Goal: Information Seeking & Learning: Learn about a topic

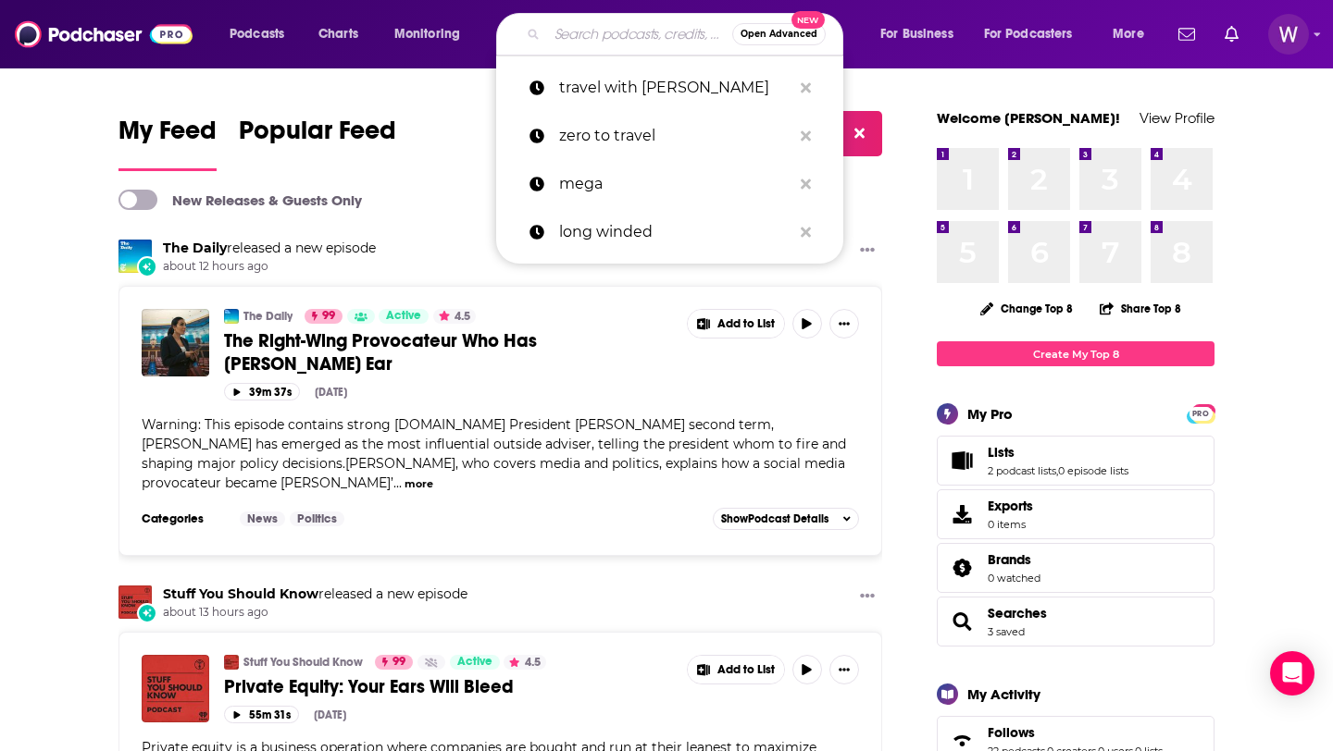
click at [565, 32] on input "Search podcasts, credits, & more..." at bounding box center [639, 34] width 185 height 30
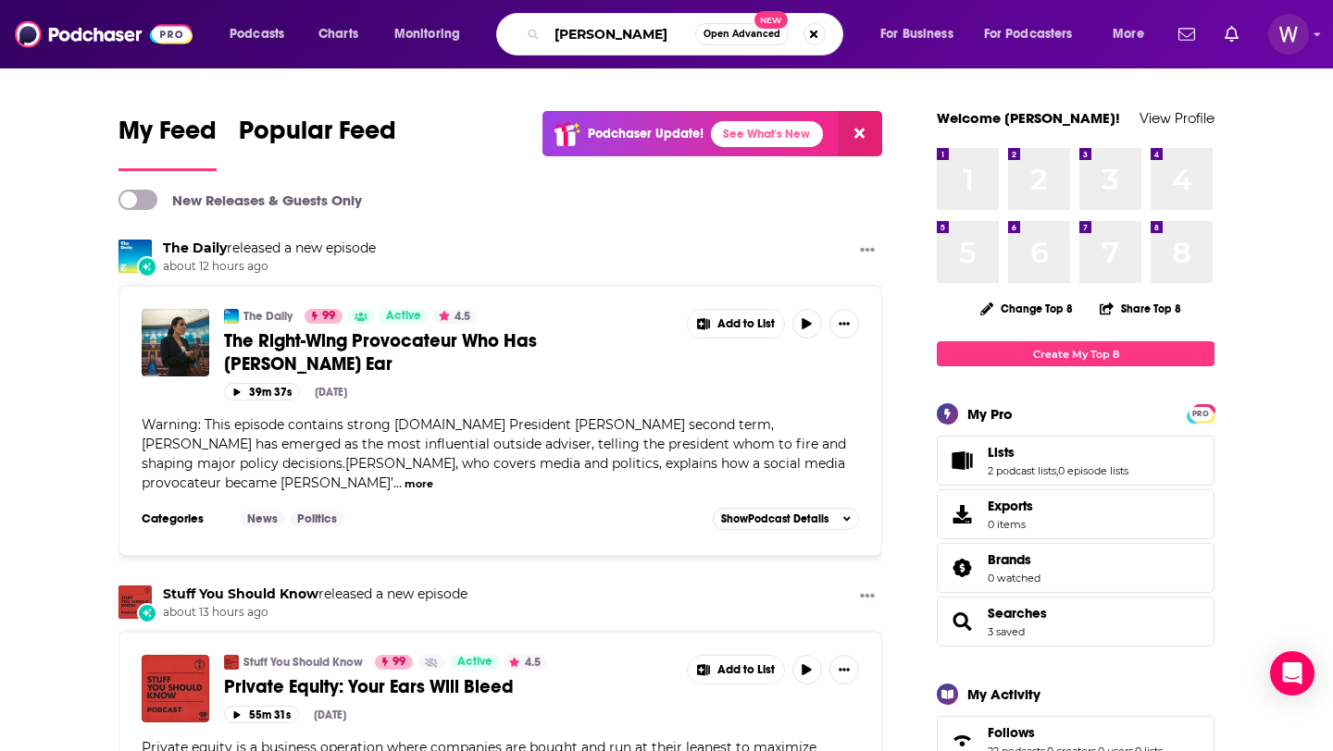
paste input "[PERSON_NAME]"
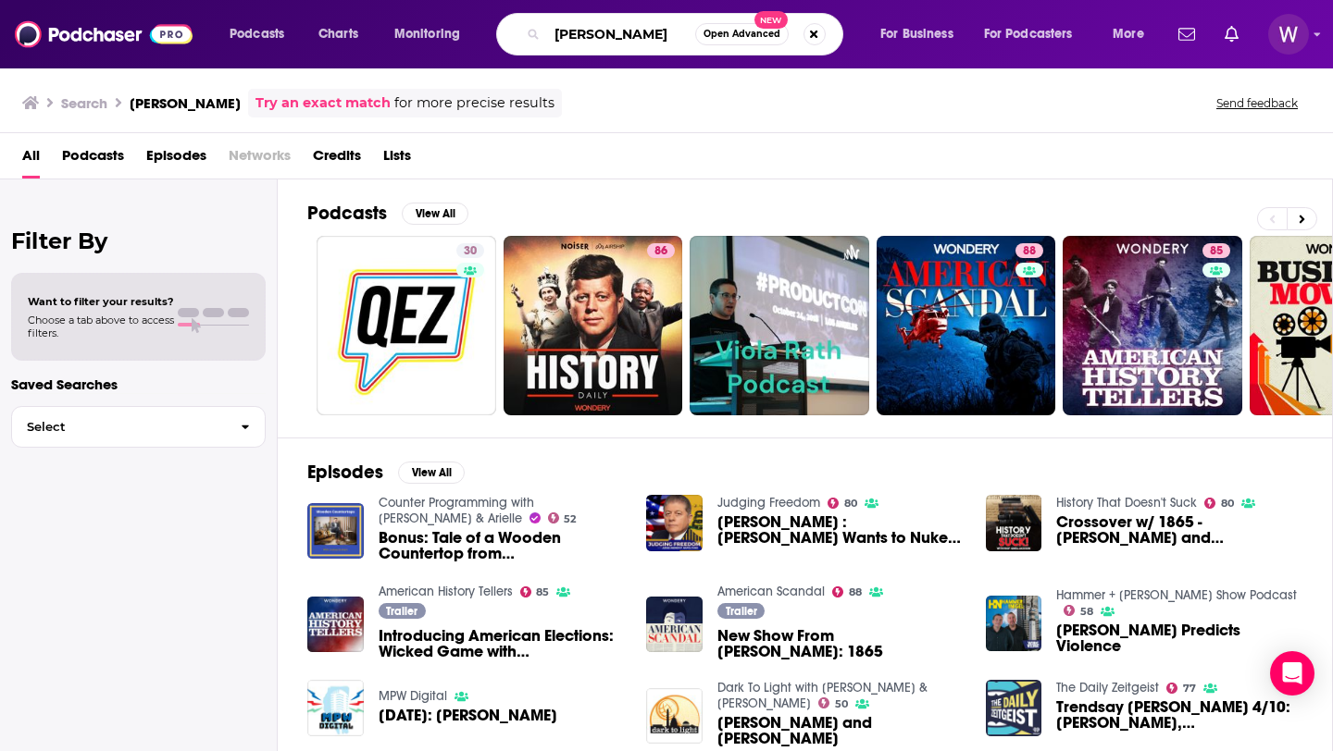
click at [607, 43] on input "[PERSON_NAME]" at bounding box center [621, 34] width 148 height 30
paste input "American History Tellers"
type input "American History Tellers"
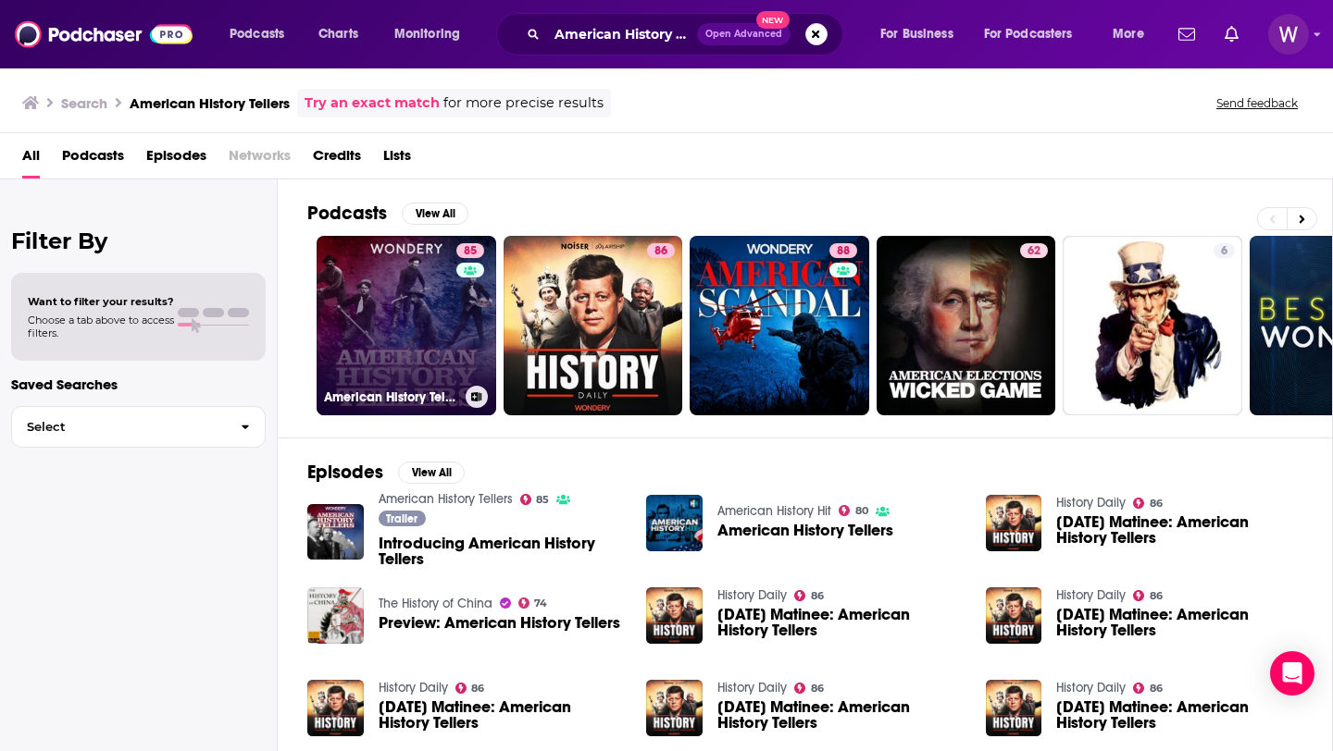
click at [392, 336] on link "85 American History Tellers" at bounding box center [406, 326] width 180 height 180
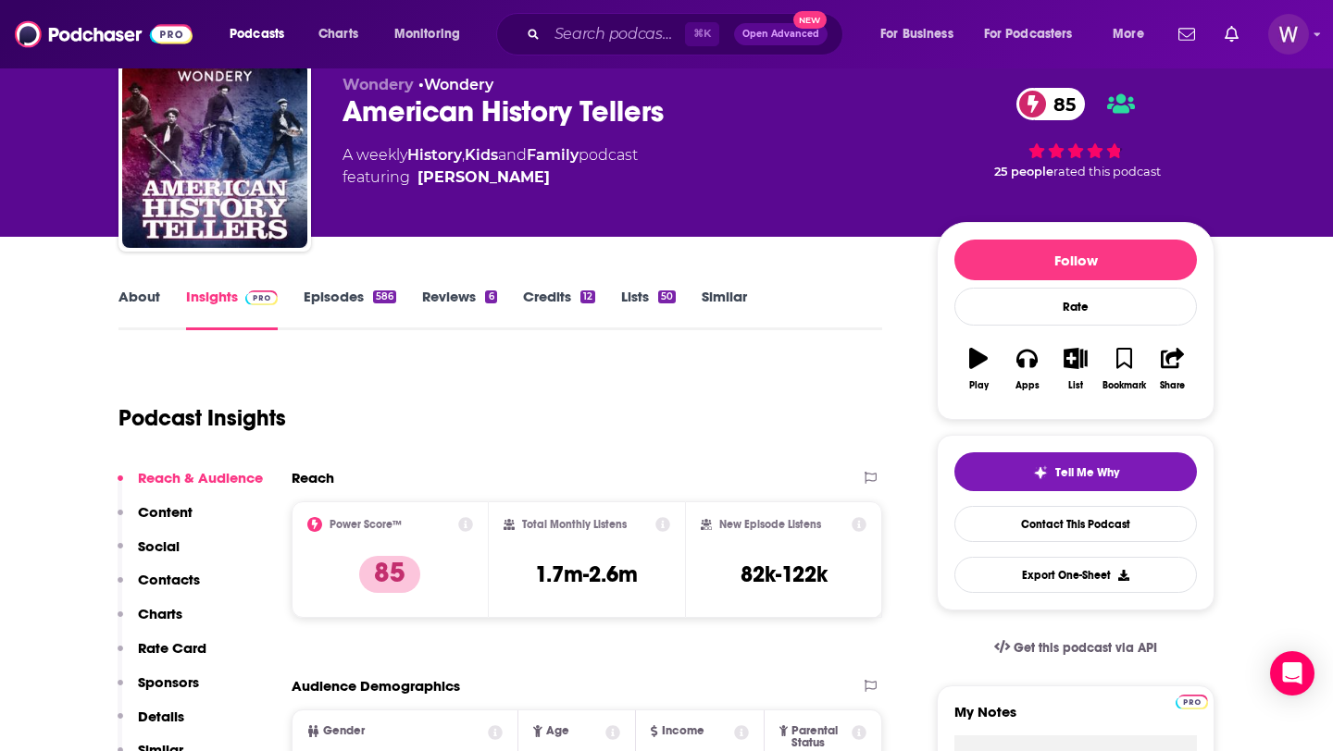
scroll to position [46, 0]
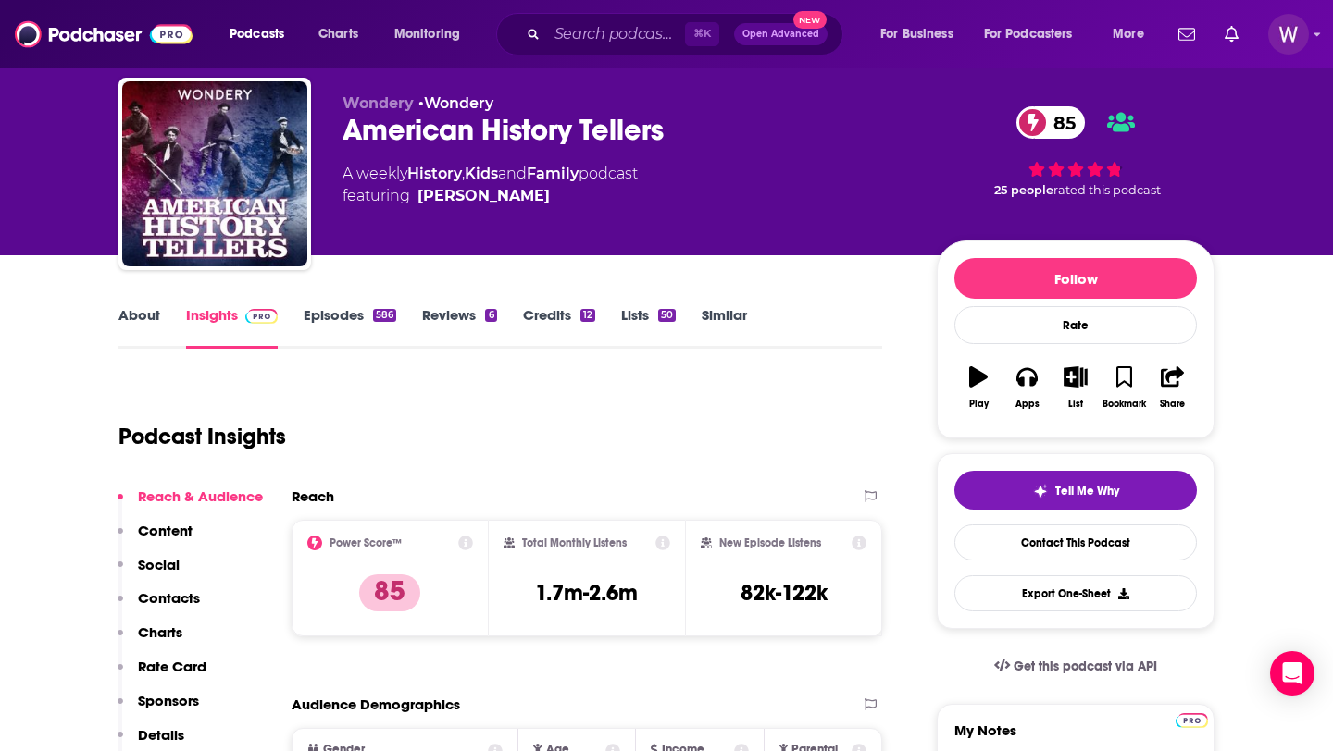
click at [140, 313] on link "About" at bounding box center [139, 327] width 42 height 43
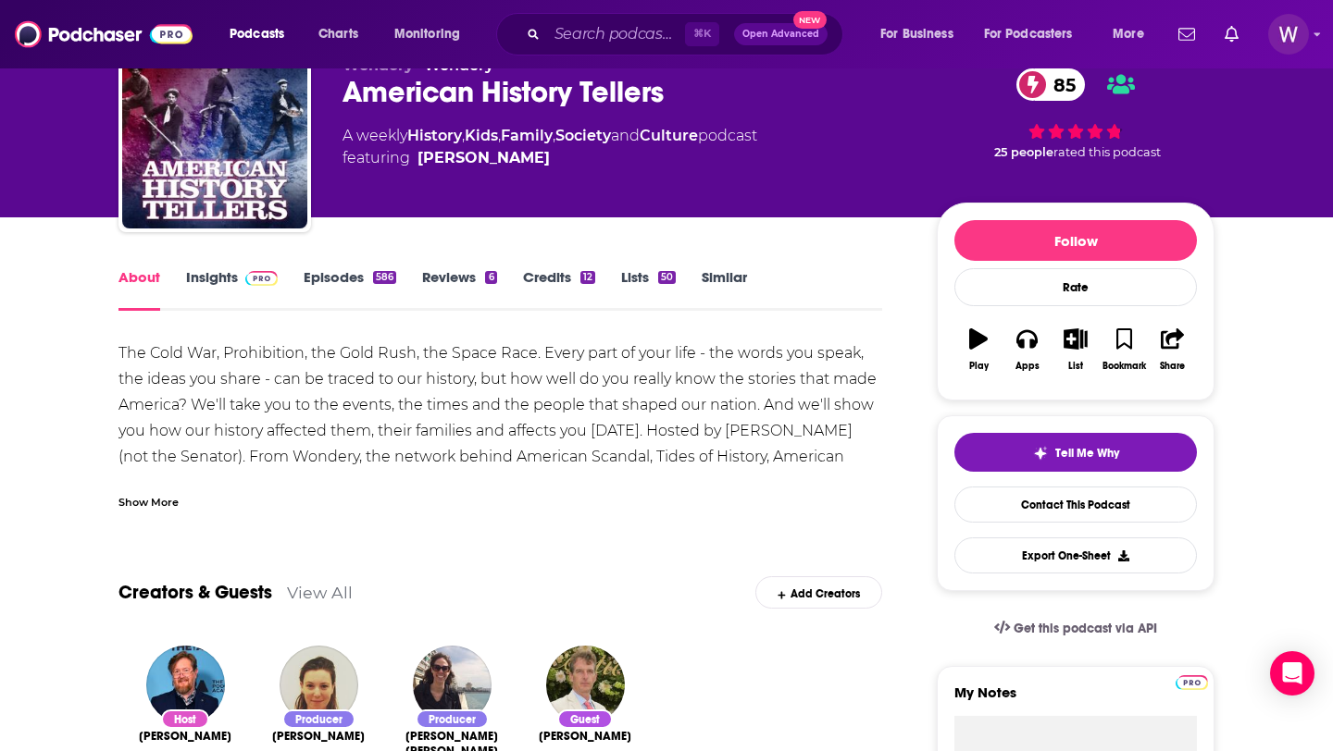
scroll to position [97, 0]
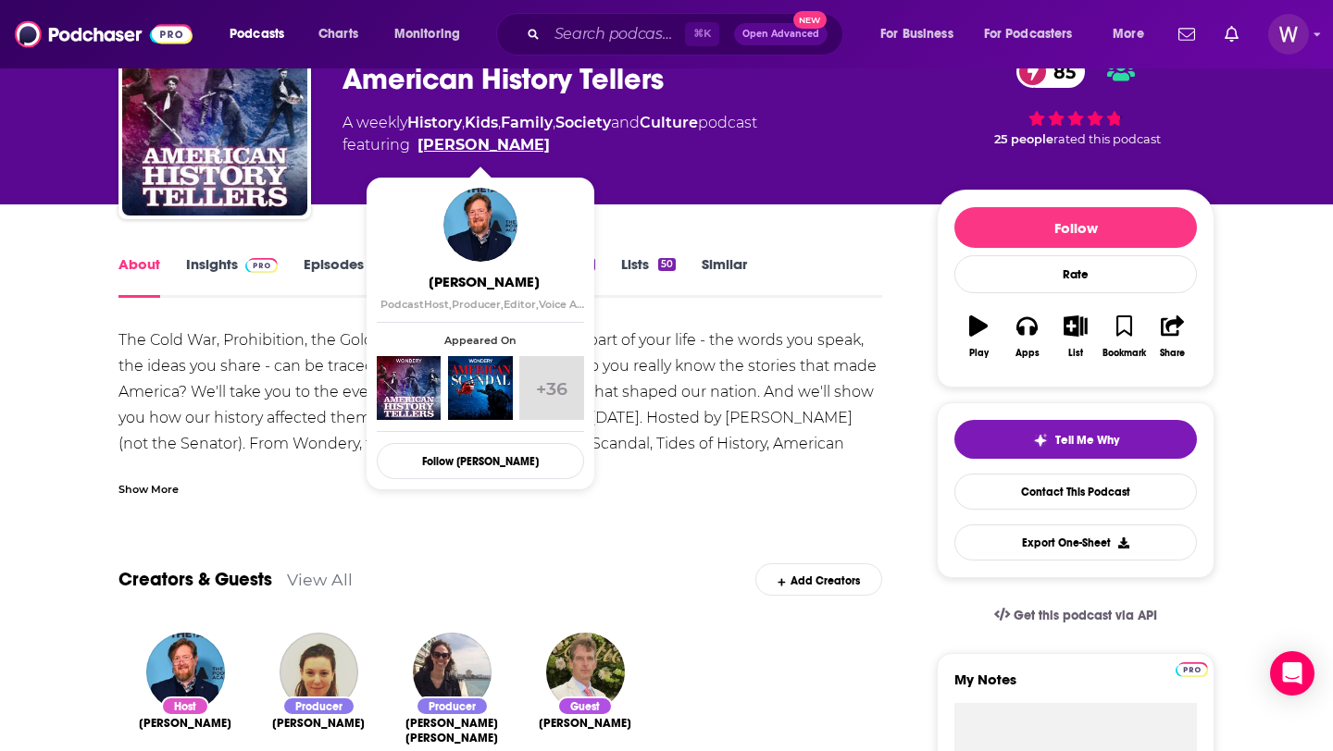
click at [436, 147] on link "[PERSON_NAME]" at bounding box center [483, 145] width 132 height 22
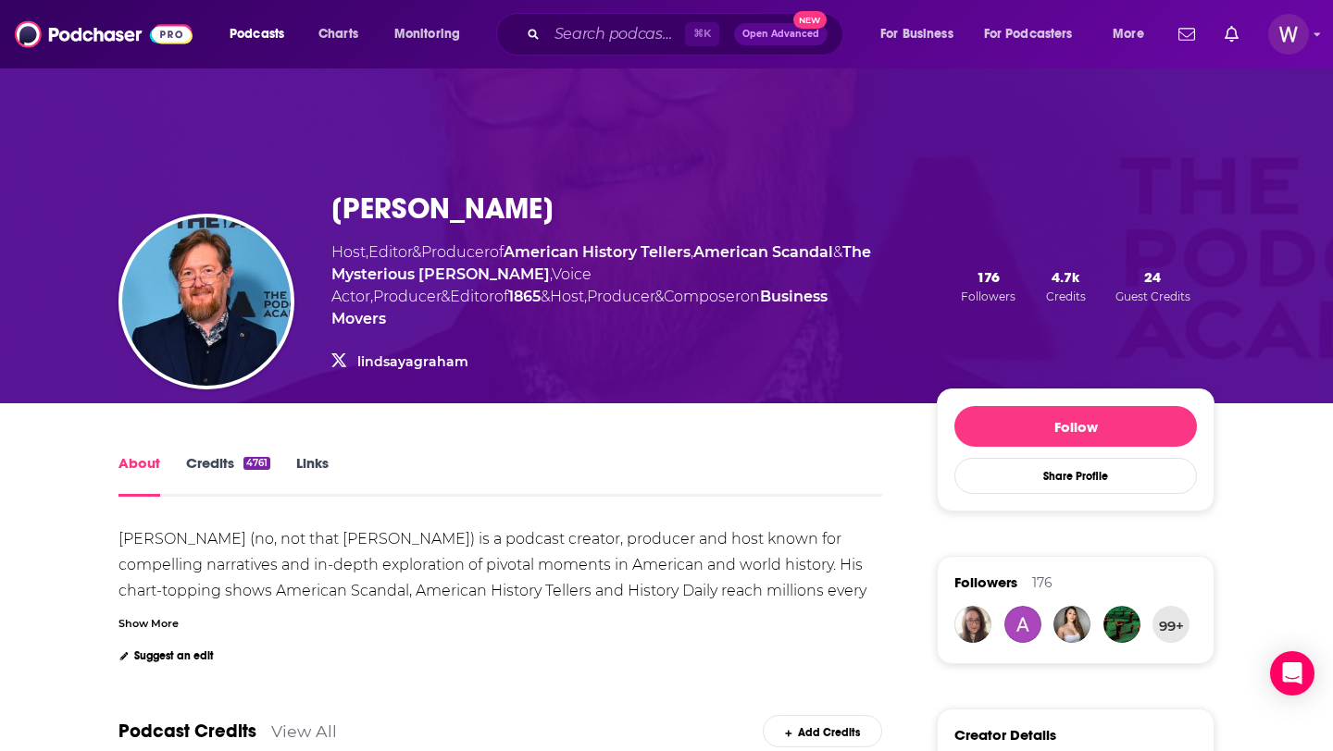
scroll to position [126, 0]
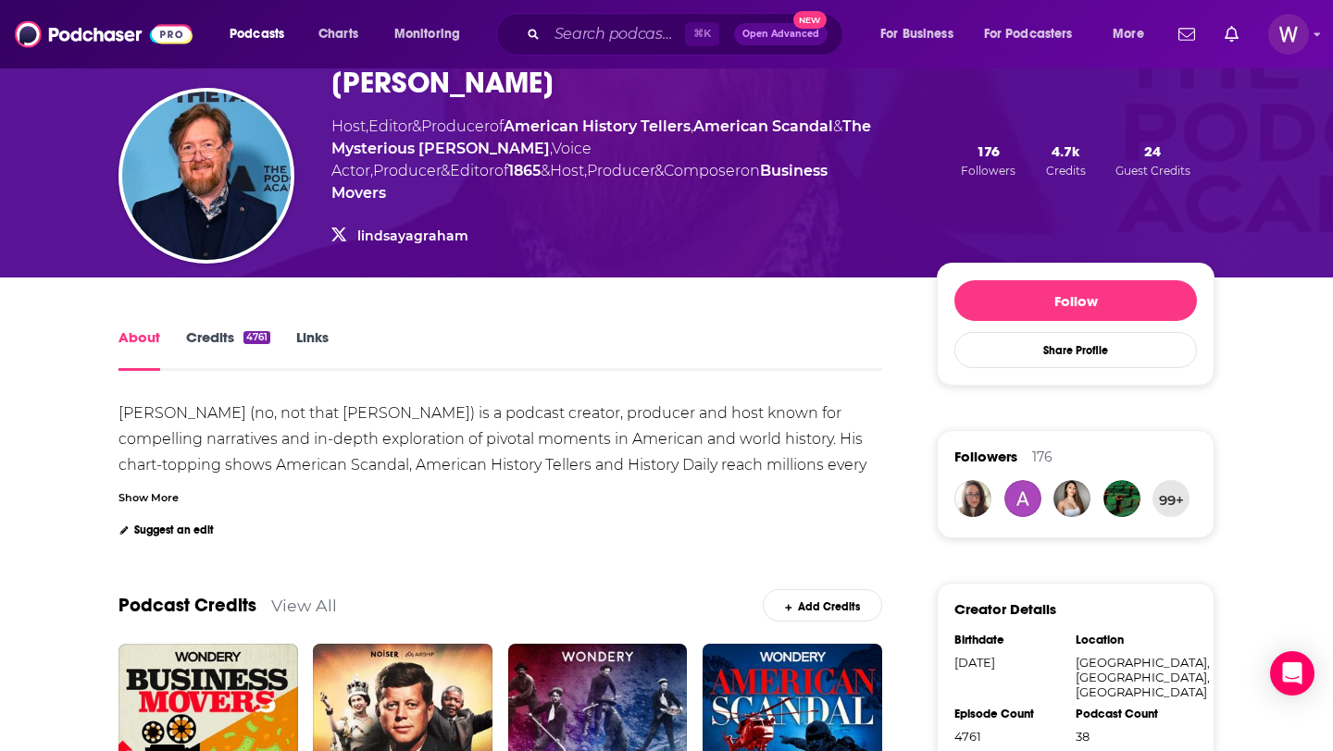
click at [166, 488] on div "Show More" at bounding box center [148, 497] width 60 height 18
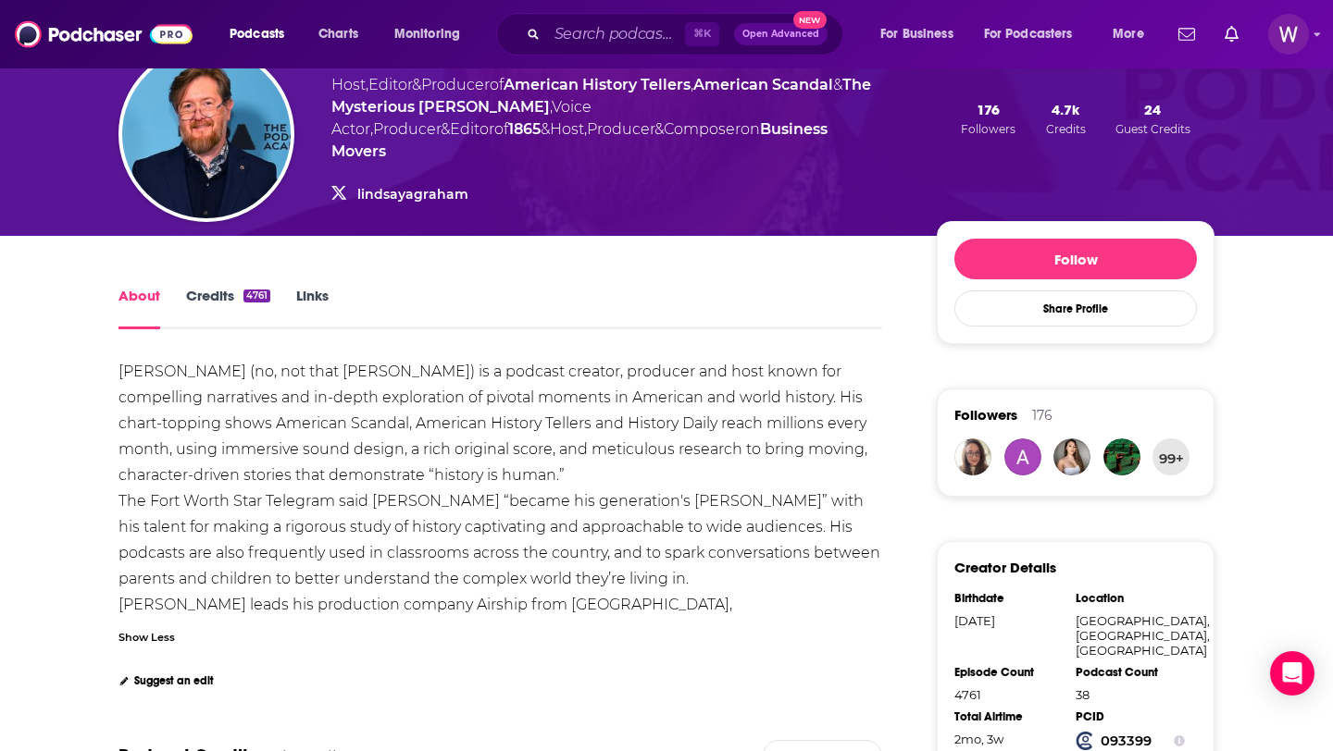
scroll to position [58, 0]
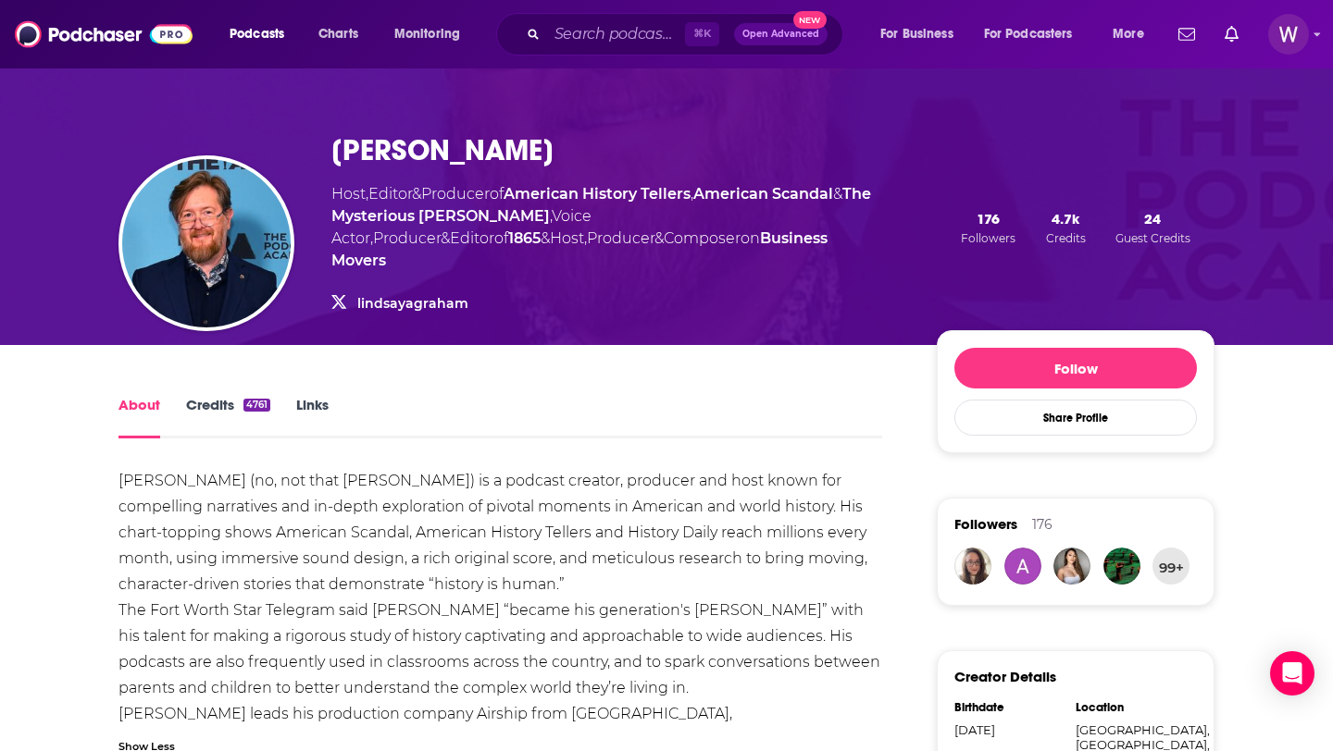
click at [316, 396] on link "Links" at bounding box center [312, 417] width 32 height 43
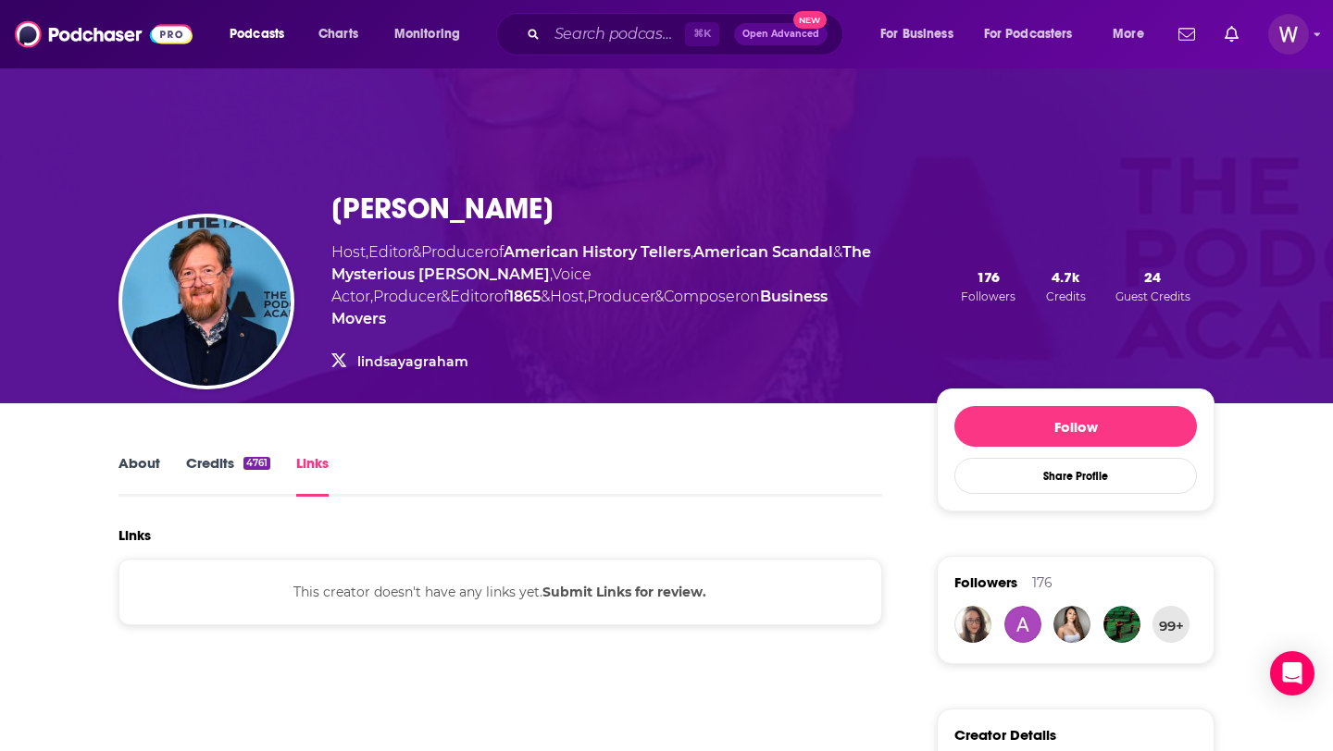
click at [432, 353] on link "lindsayagraham" at bounding box center [412, 361] width 111 height 17
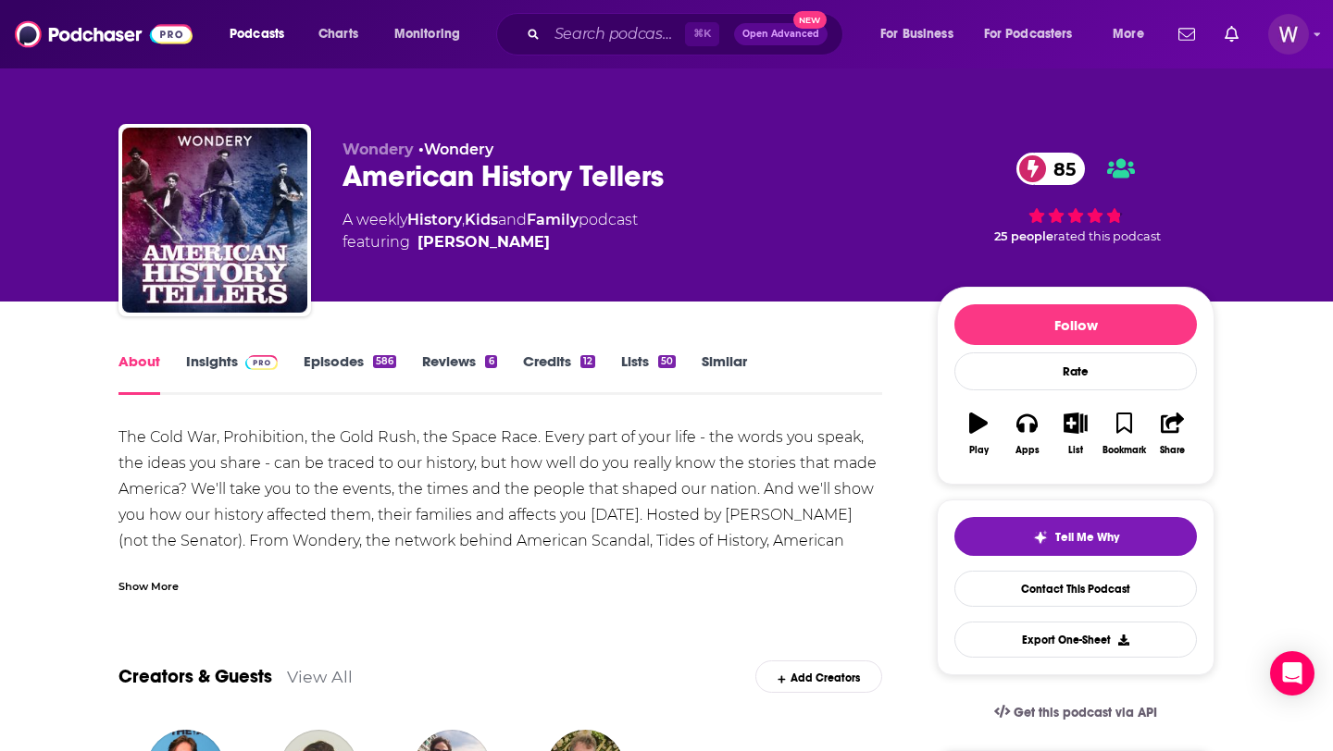
click at [730, 369] on link "Similar" at bounding box center [723, 374] width 45 height 43
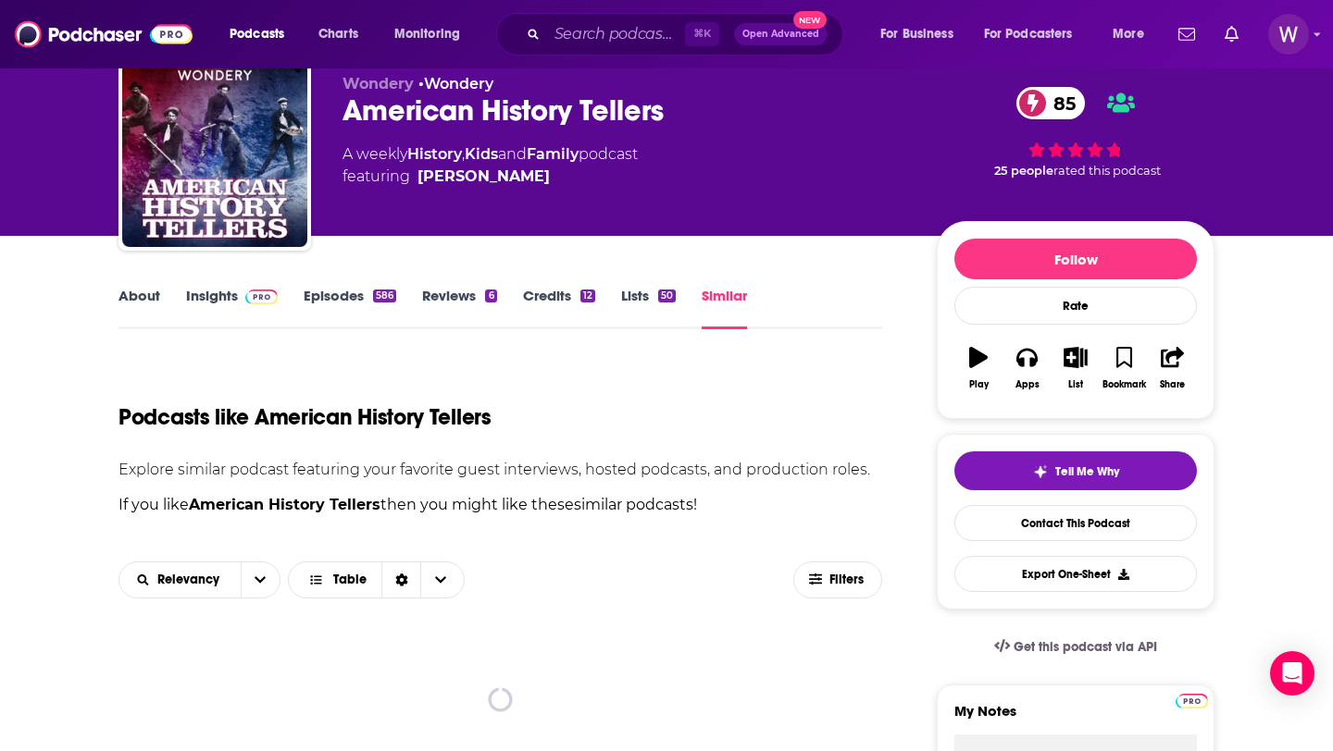
scroll to position [64, 0]
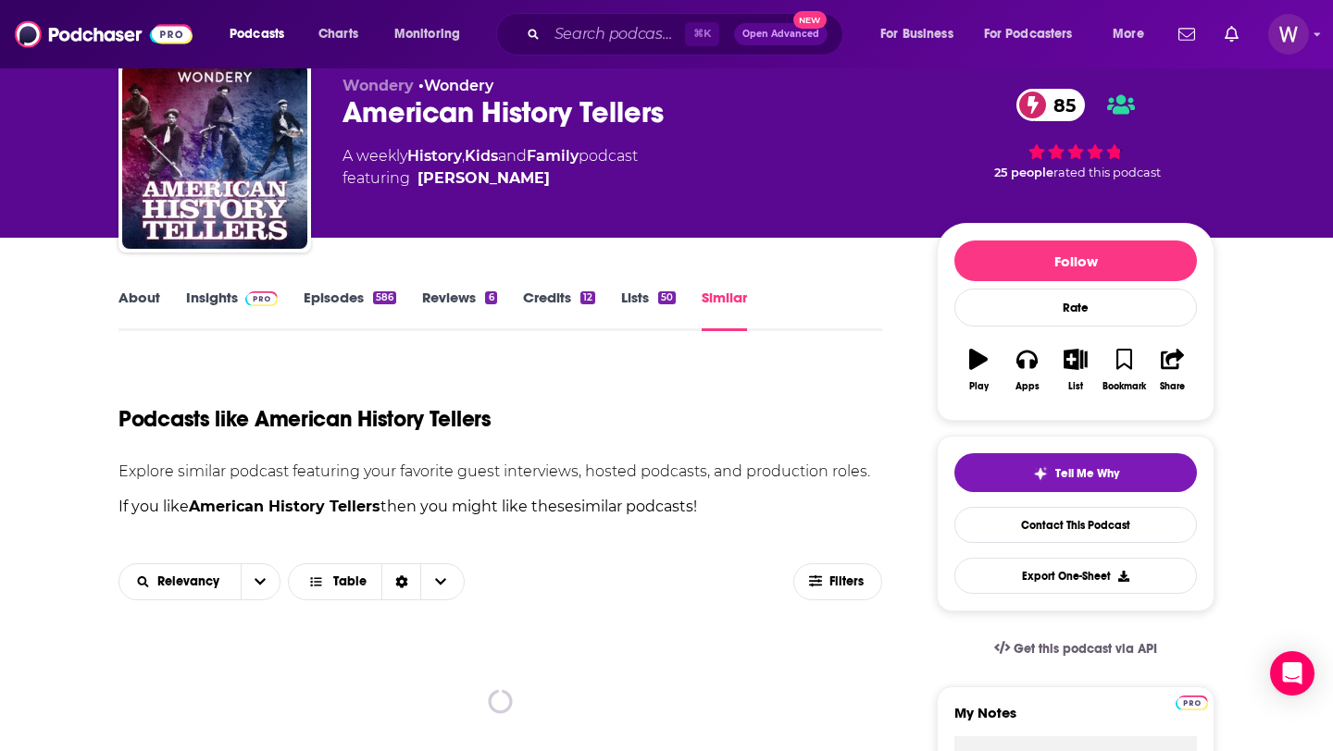
click at [647, 303] on link "Lists 50" at bounding box center [648, 310] width 55 height 43
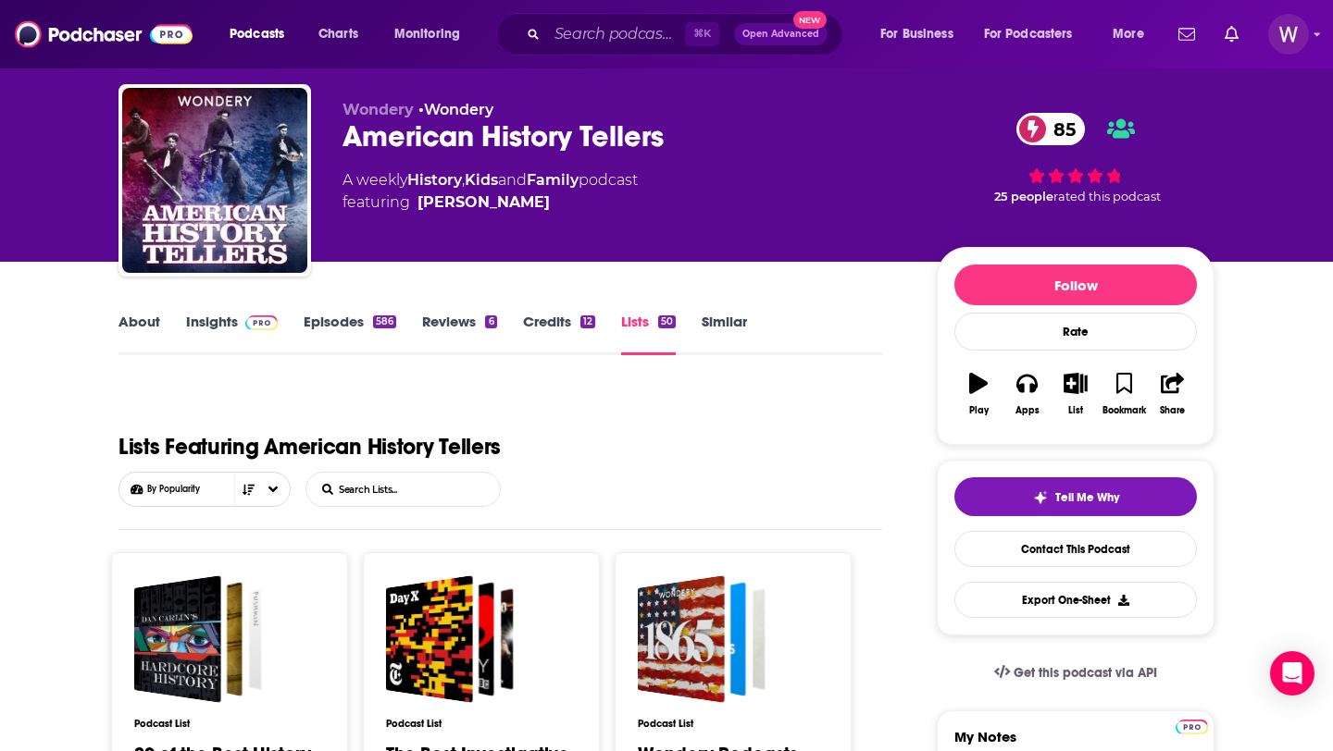
scroll to position [51, 0]
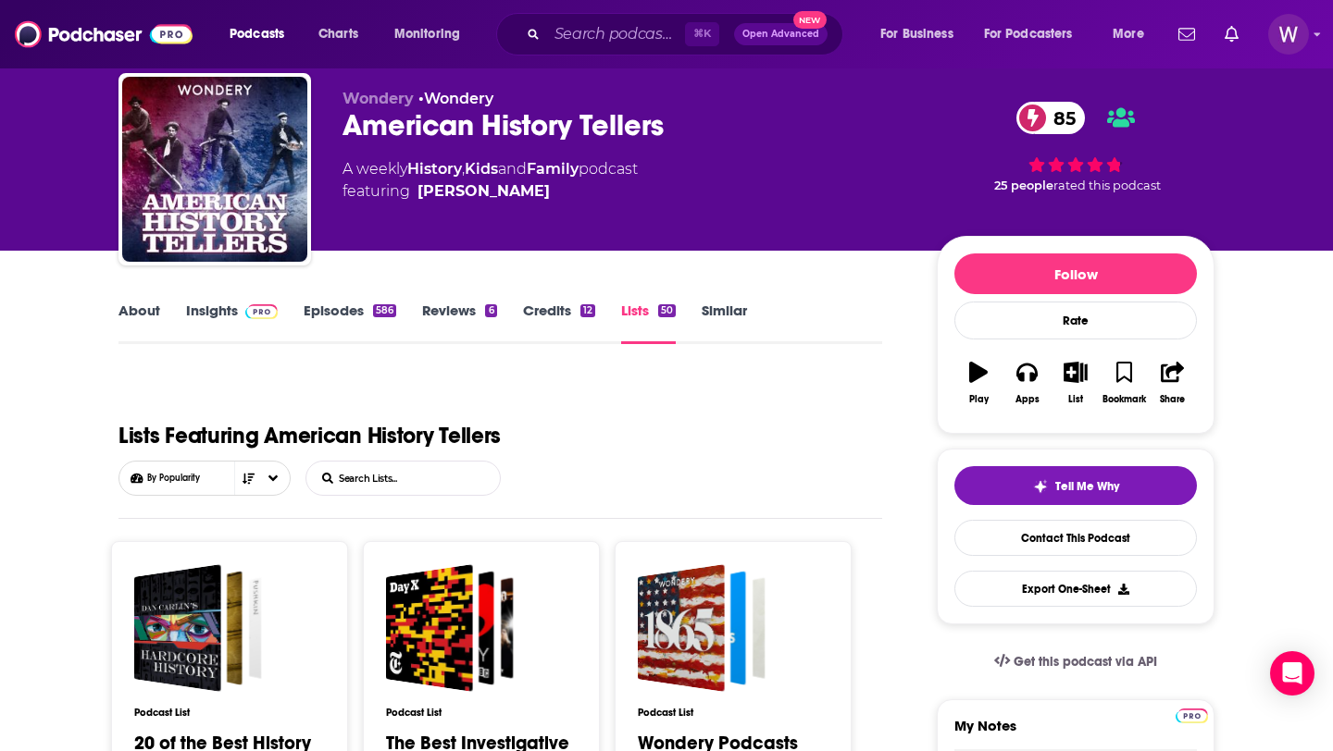
click at [226, 314] on link "Insights" at bounding box center [232, 323] width 92 height 43
